Goal: Task Accomplishment & Management: Complete application form

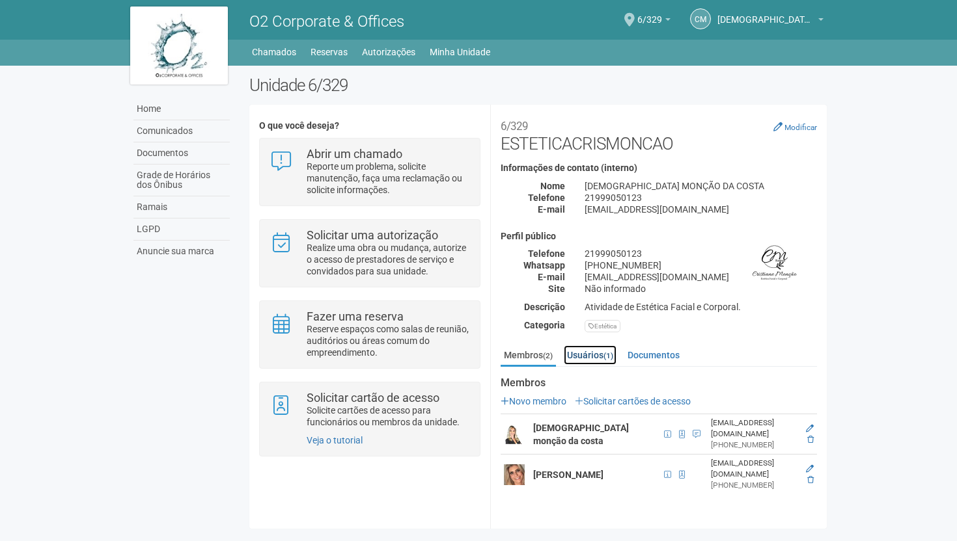
click at [591, 353] on link "Usuários (1)" at bounding box center [590, 356] width 53 height 20
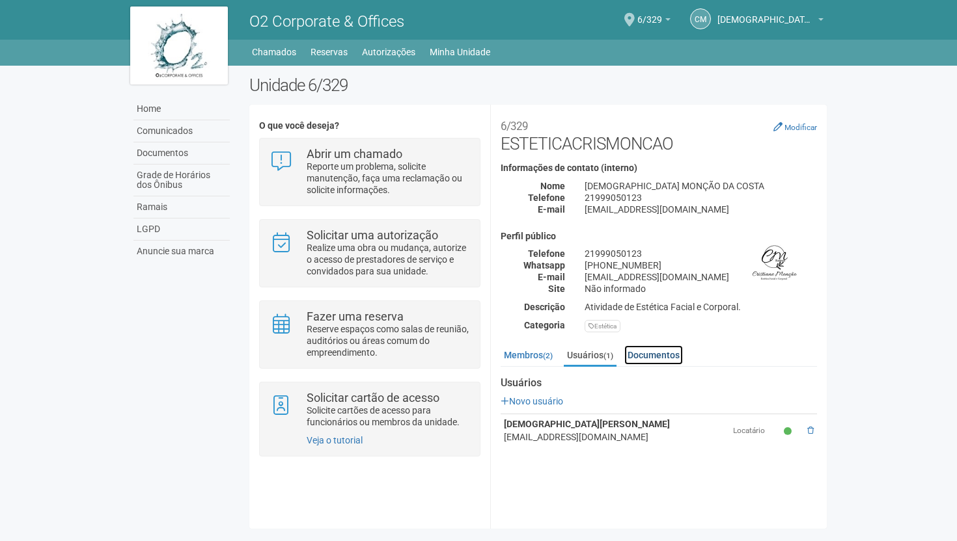
click at [658, 354] on link "Documentos" at bounding box center [653, 356] width 59 height 20
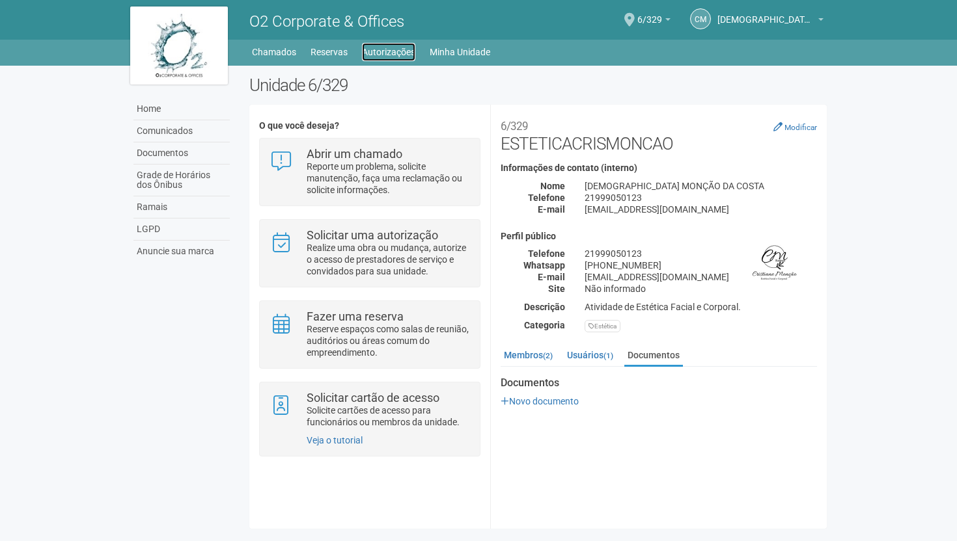
click at [394, 50] on link "Autorizações" at bounding box center [388, 52] width 53 height 18
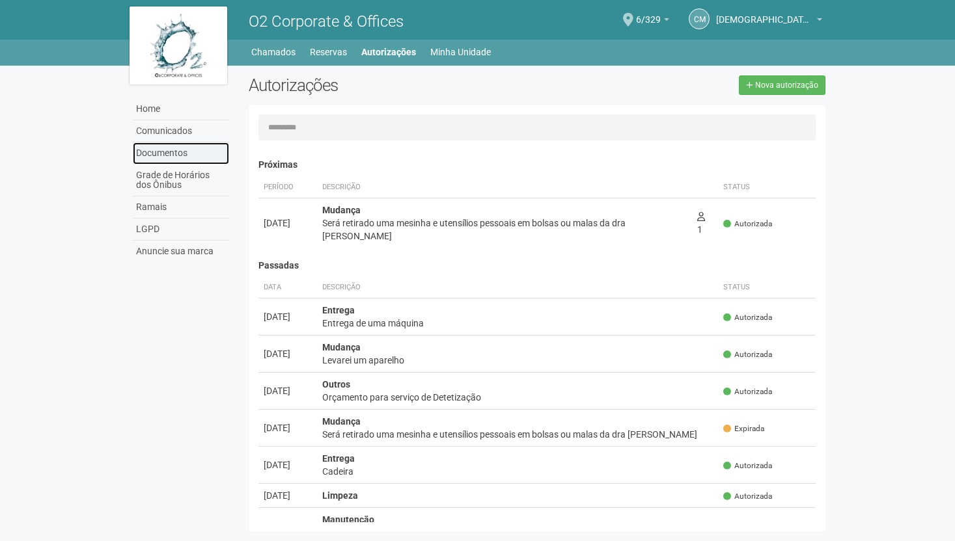
click at [161, 152] on link "Documentos" at bounding box center [181, 154] width 96 height 22
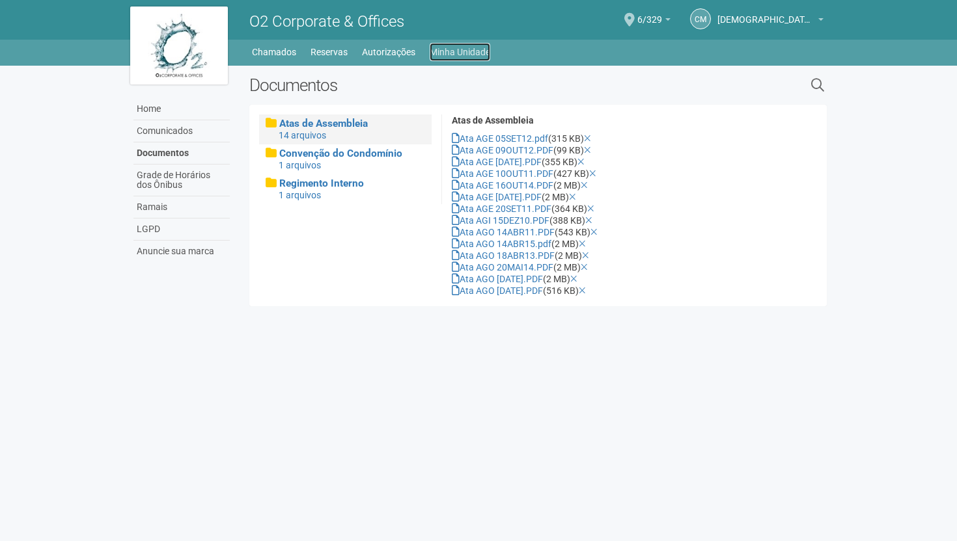
click at [447, 51] on link "Minha Unidade" at bounding box center [460, 52] width 61 height 18
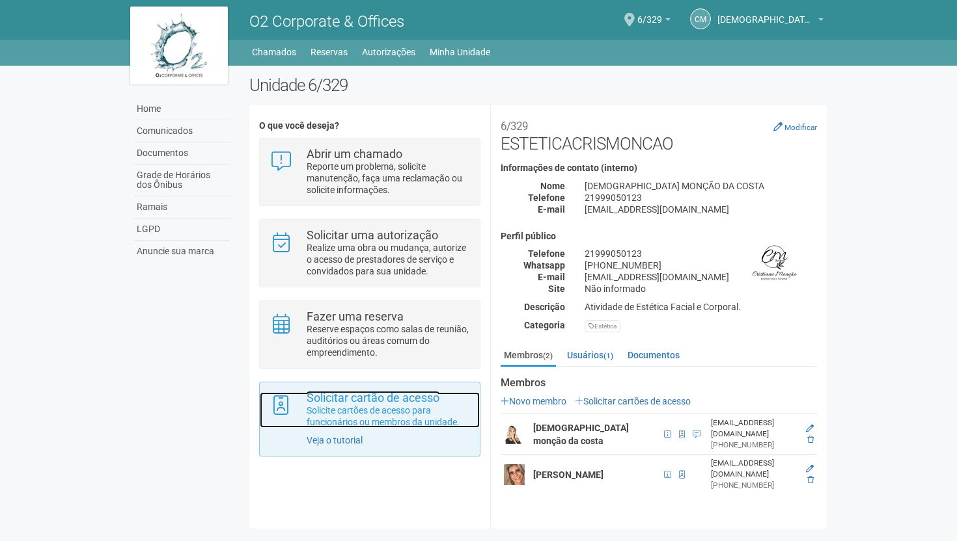
click at [353, 407] on p "Solicite cartões de acesso para funcionários ou membros da unidade." at bounding box center [388, 416] width 163 height 23
